Goal: Find contact information: Find contact information

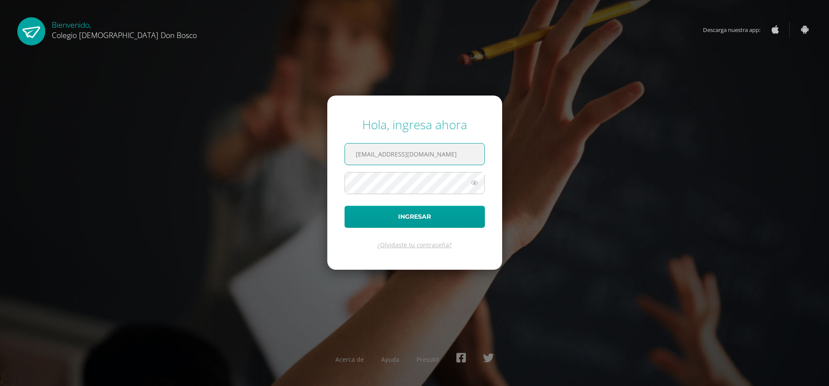
type input "omazariegos@donbosco.edu.gt"
click at [345, 206] on button "Ingresar" at bounding box center [415, 217] width 140 height 22
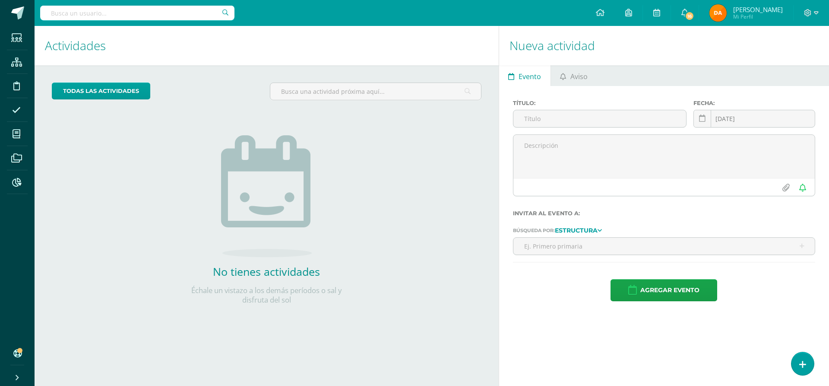
click at [134, 18] on input "text" at bounding box center [137, 13] width 194 height 15
type input "joab vasquez"
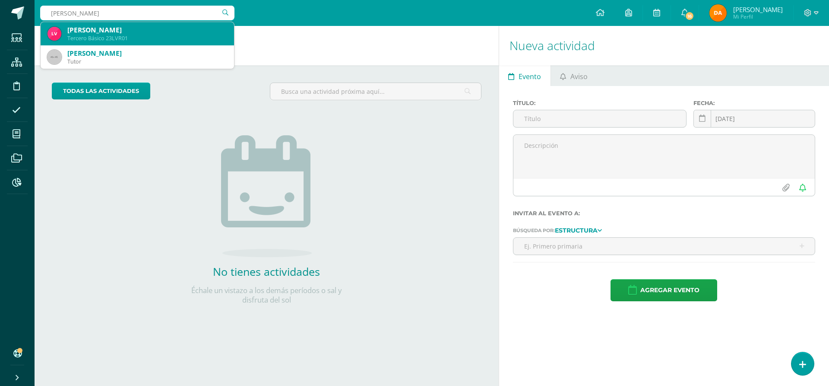
click at [155, 43] on div "Leandro Joab Vásquez Rodas Tercero Básico 23LVR01" at bounding box center [138, 33] width 180 height 23
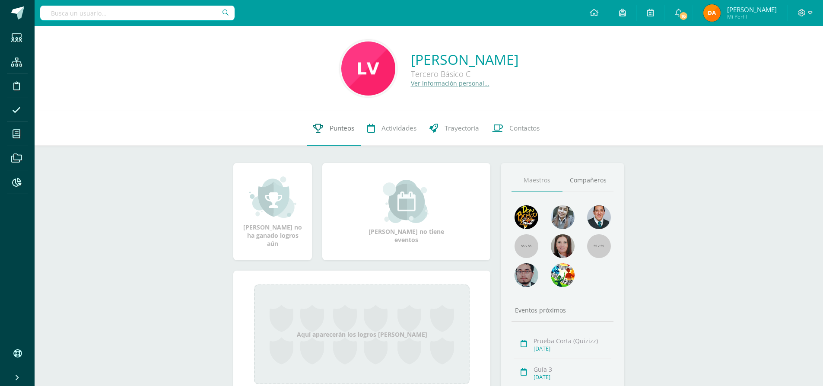
click at [342, 139] on link "Punteos" at bounding box center [334, 128] width 54 height 35
click at [504, 127] on link "Contactos" at bounding box center [515, 128] width 60 height 35
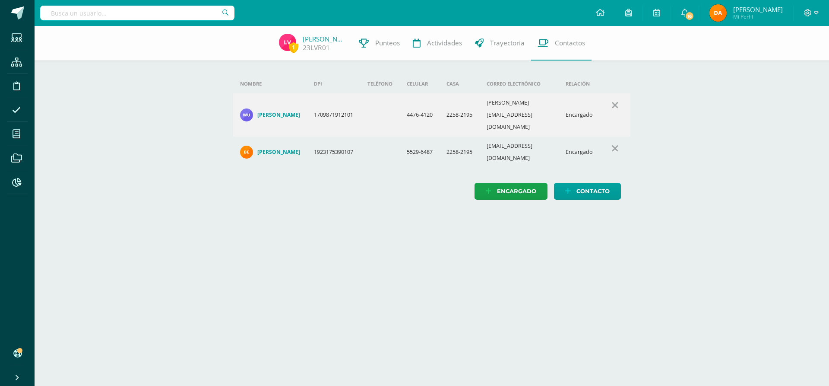
click at [816, 16] on icon at bounding box center [816, 13] width 5 height 8
drag, startPoint x: 802, startPoint y: 63, endPoint x: 803, endPoint y: 67, distance: 4.3
click at [802, 62] on span "Cerrar sesión" at bounding box center [789, 59] width 39 height 8
